Goal: Use online tool/utility: Utilize a website feature to perform a specific function

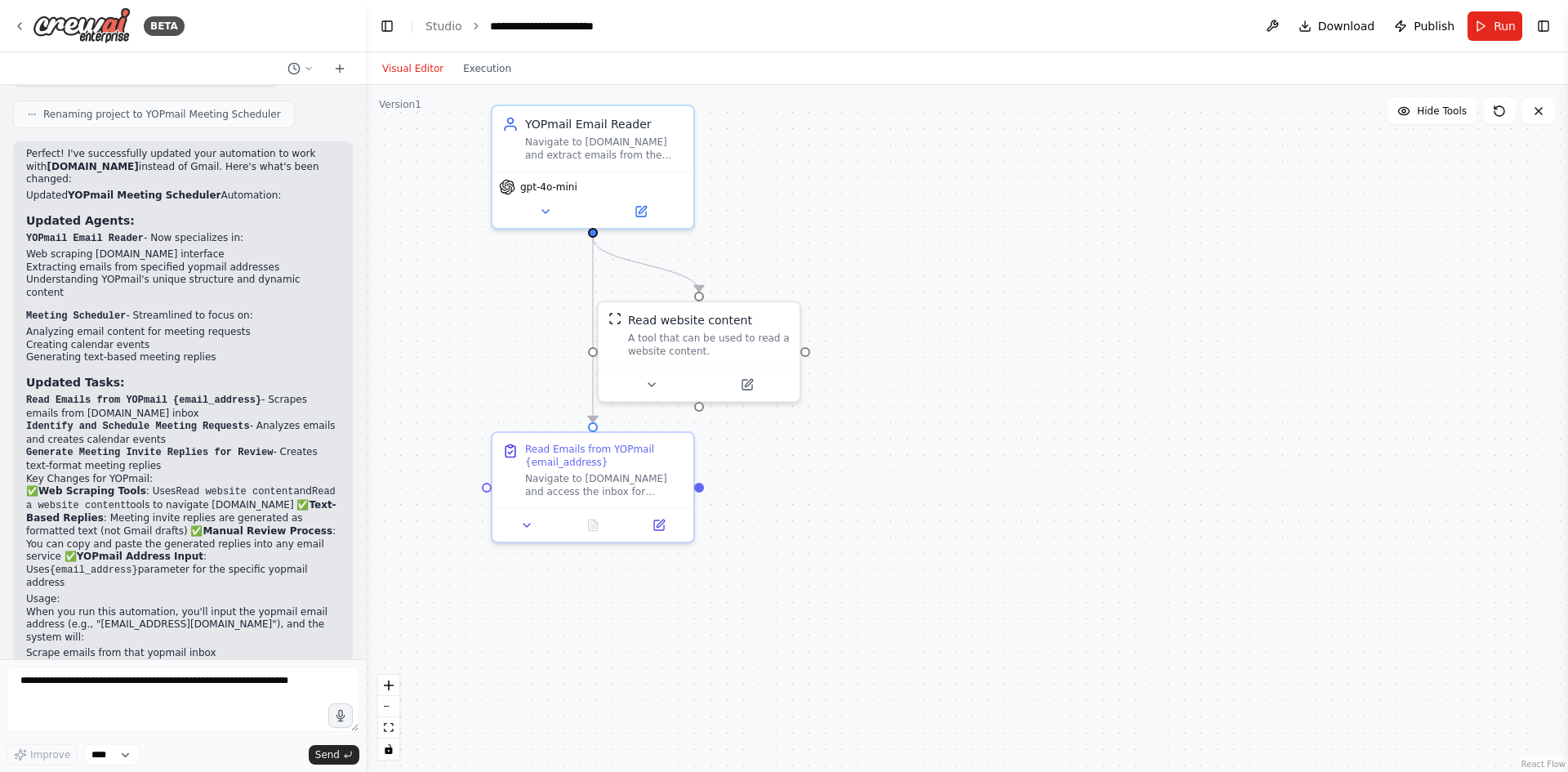
click at [1485, 19] on button "Run" at bounding box center [1495, 26] width 55 height 29
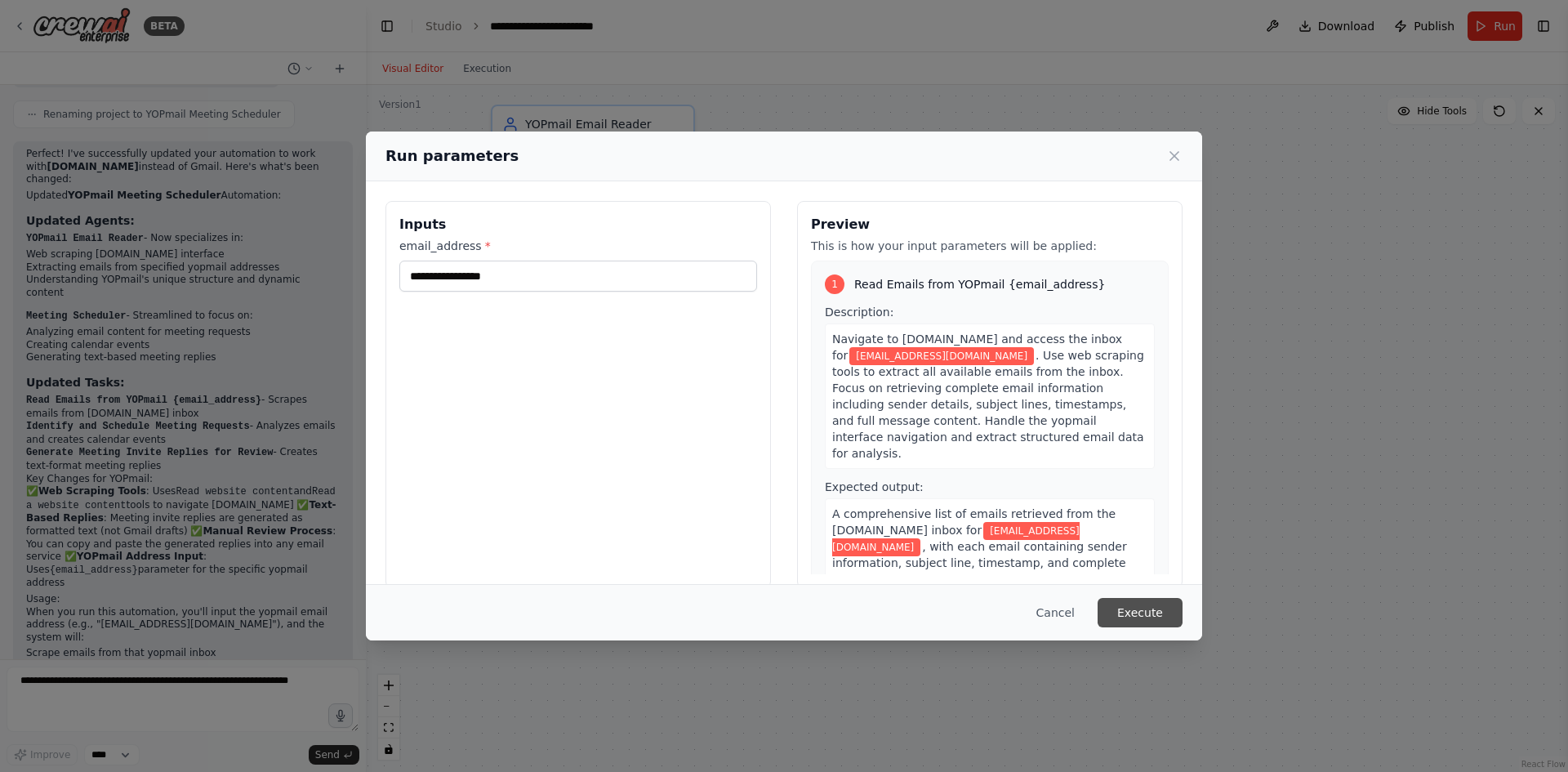
click at [1131, 616] on button "Execute" at bounding box center [1140, 613] width 85 height 29
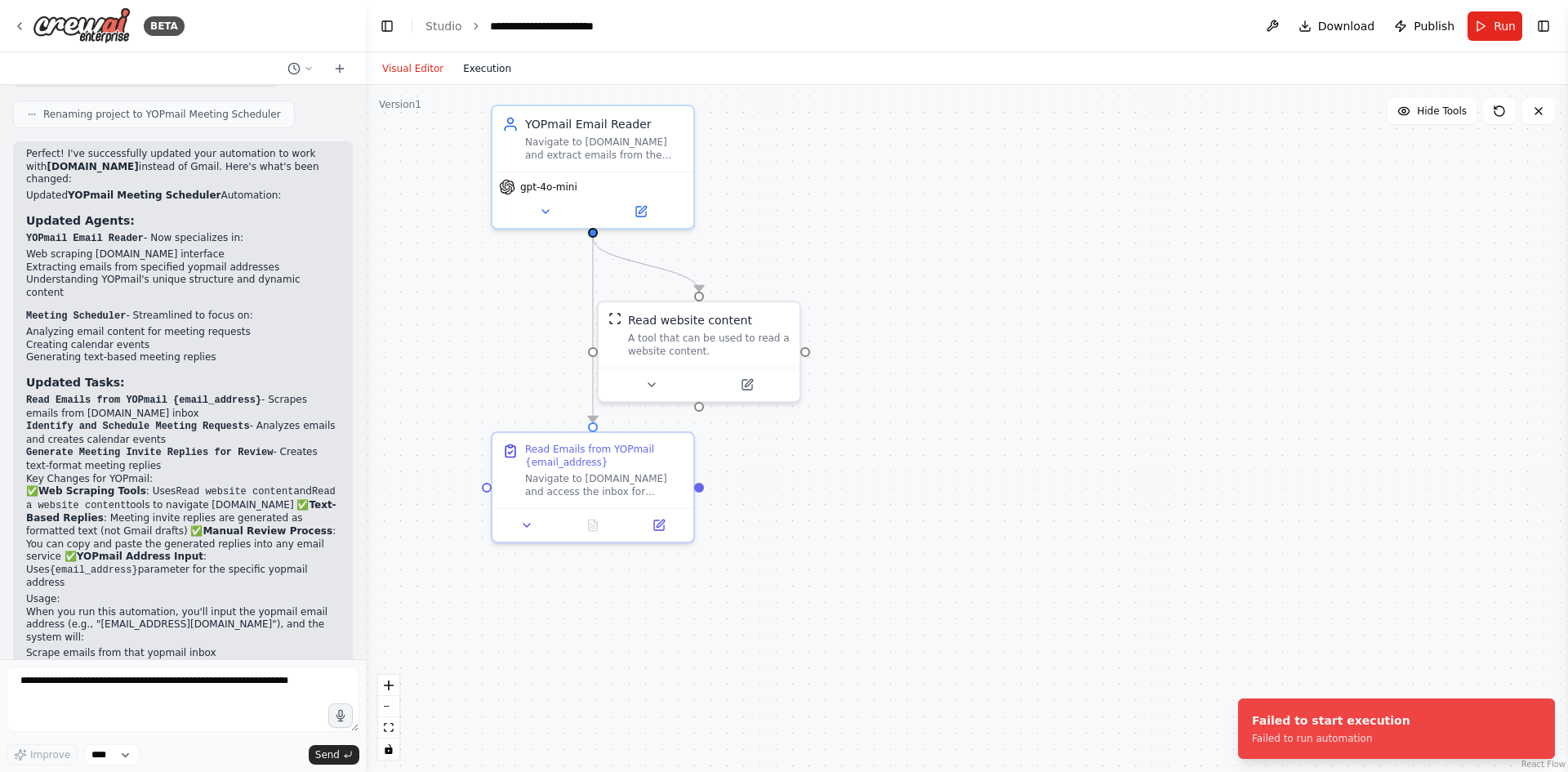
click at [481, 61] on button "Execution" at bounding box center [487, 69] width 68 height 20
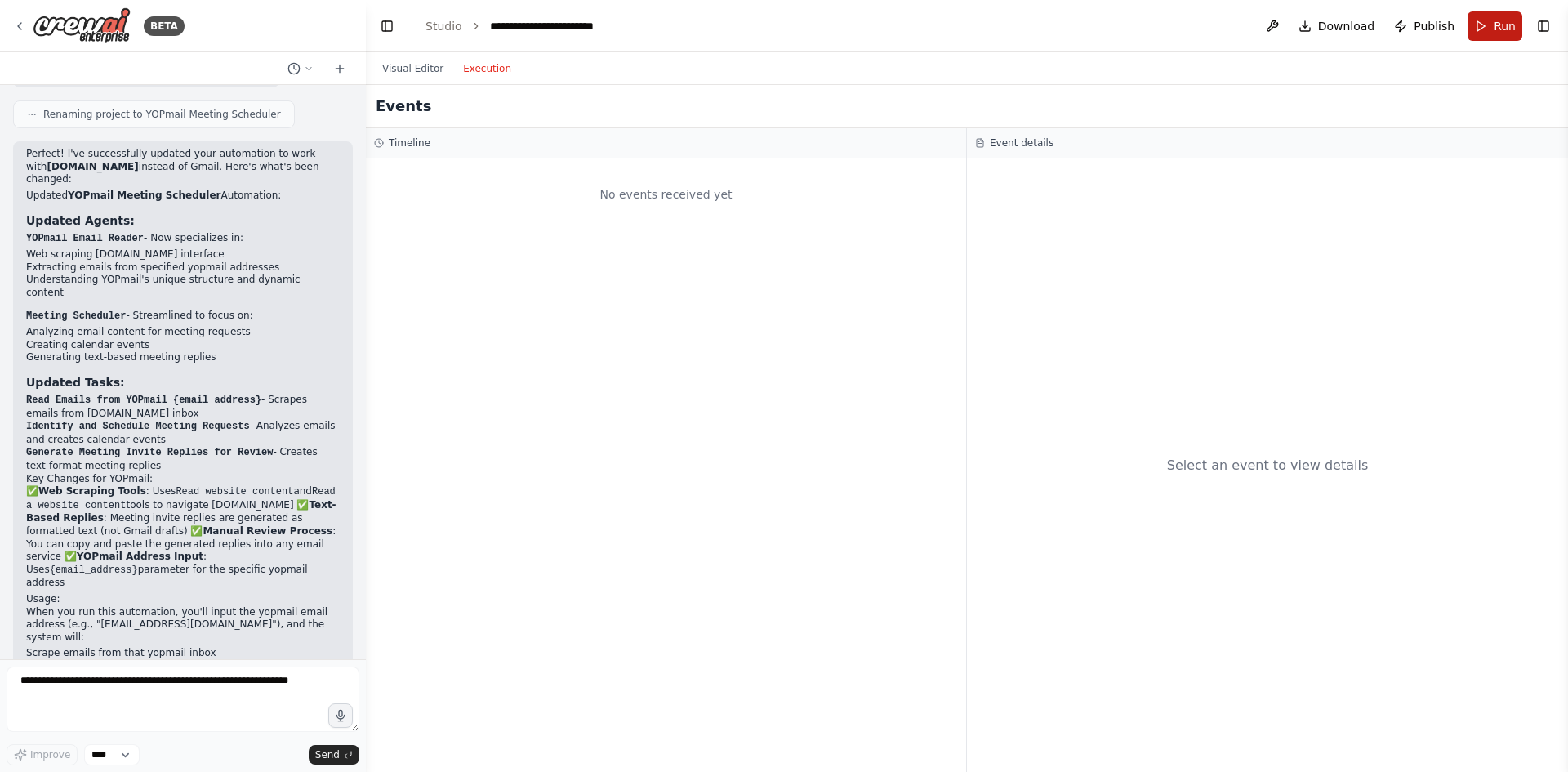
click at [1475, 30] on button "Run" at bounding box center [1495, 26] width 55 height 29
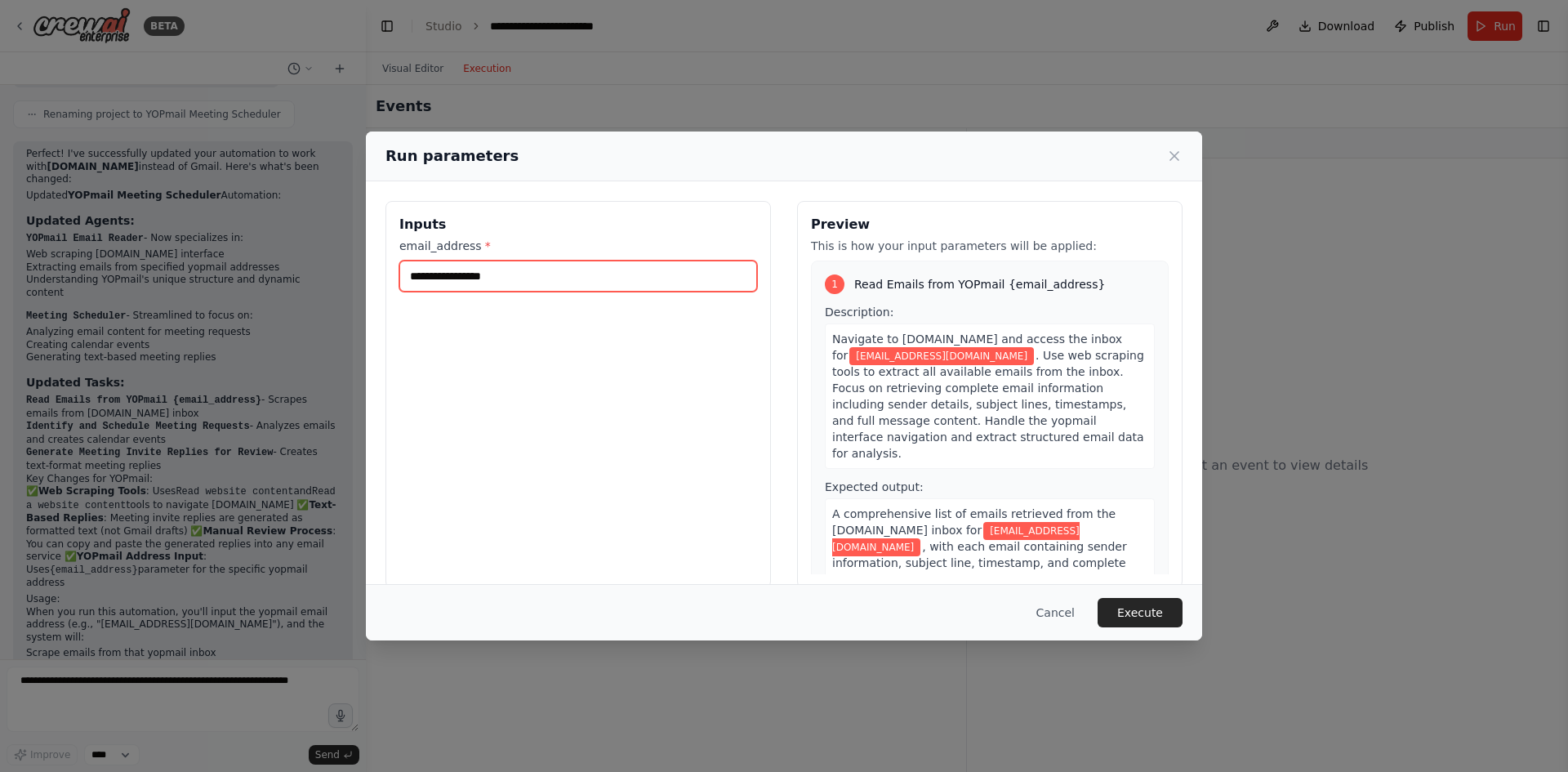
click at [598, 279] on input "**********" at bounding box center [578, 277] width 358 height 31
click at [1138, 617] on button "Execute" at bounding box center [1140, 613] width 85 height 29
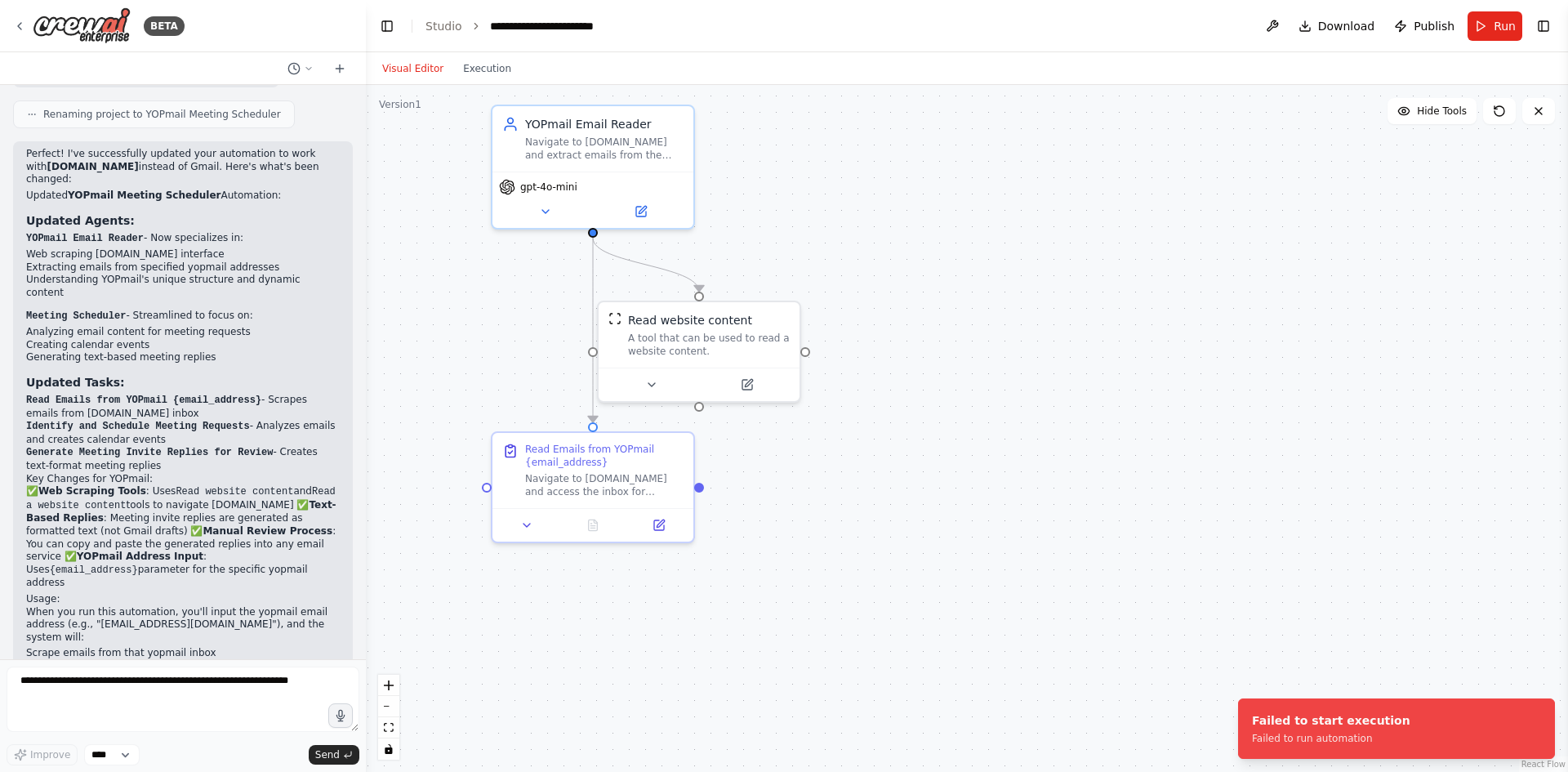
click at [393, 70] on button "Visual Editor" at bounding box center [413, 69] width 81 height 20
